Goal: Check status

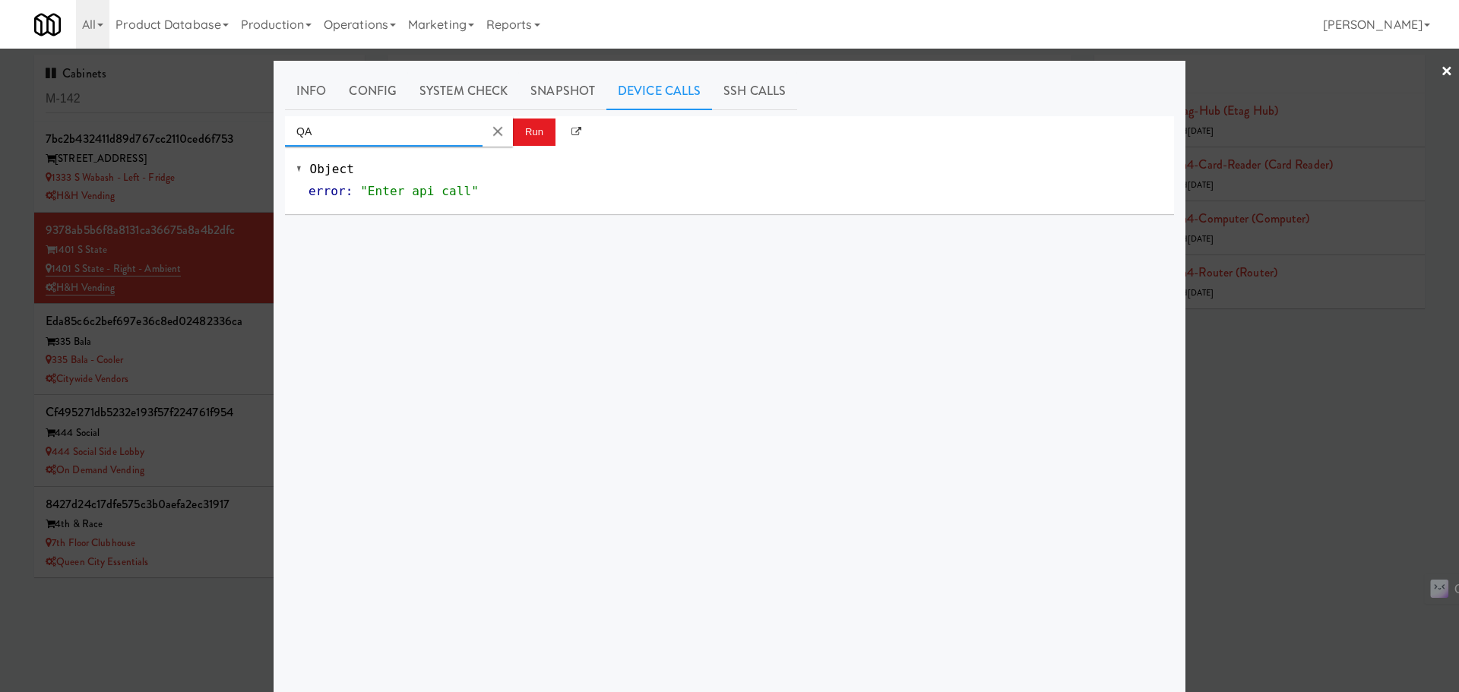
click at [376, 134] on input "QA" at bounding box center [384, 131] width 198 height 30
click at [566, 280] on div "QA Run Object error : "Enter api call"" at bounding box center [729, 401] width 889 height 570
click at [422, 133] on input "QA" at bounding box center [384, 131] width 198 height 30
click at [489, 131] on button "Clear Input" at bounding box center [497, 131] width 23 height 23
